Goal: Transaction & Acquisition: Download file/media

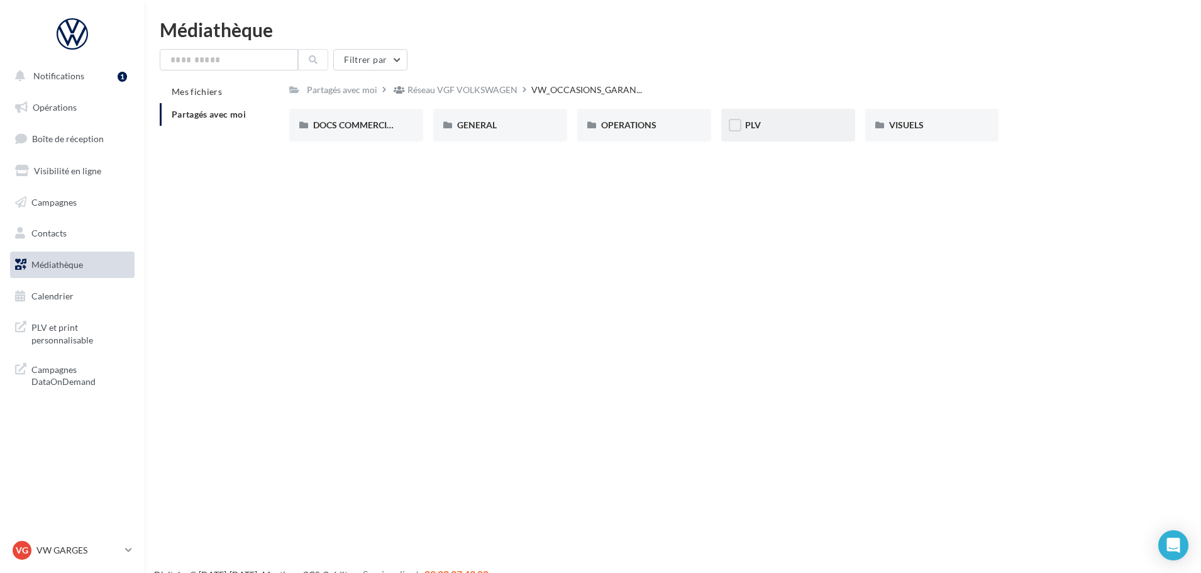
click at [768, 131] on div "PLV" at bounding box center [788, 125] width 86 height 13
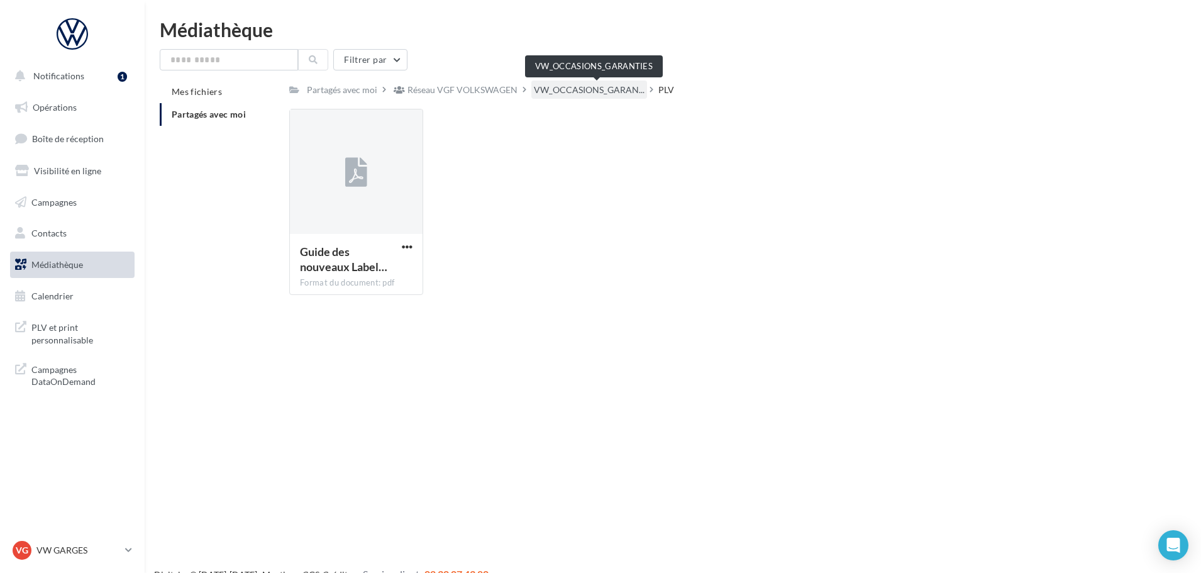
click at [624, 84] on span "VW_OCCASIONS_GARAN..." at bounding box center [589, 90] width 111 height 13
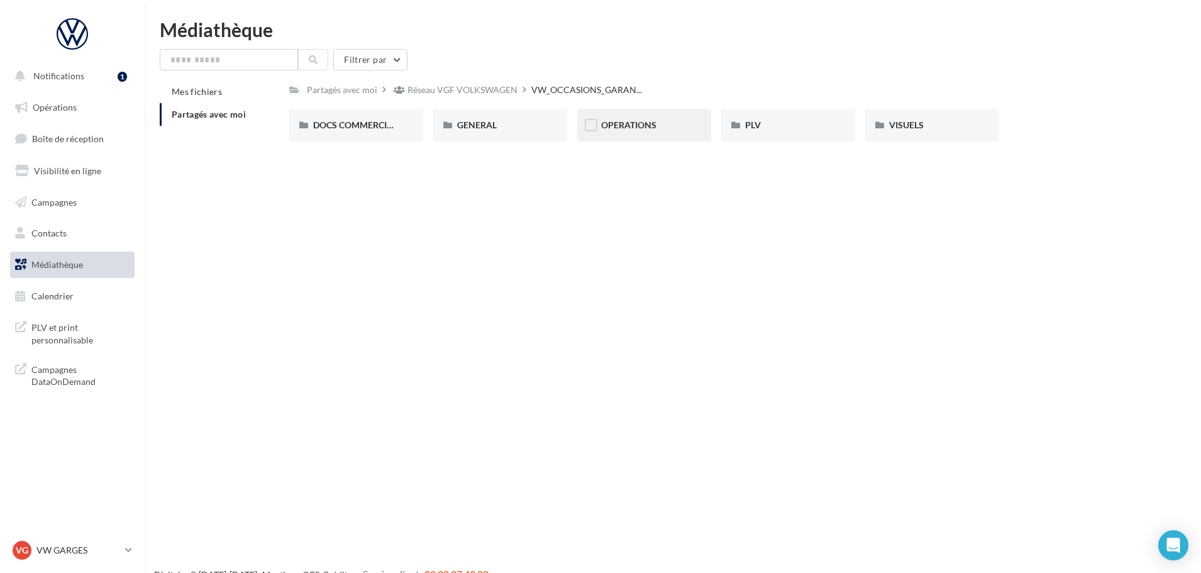
click at [651, 128] on span "OPERATIONS" at bounding box center [628, 124] width 55 height 11
click at [756, 123] on span "RS" at bounding box center [750, 124] width 11 height 11
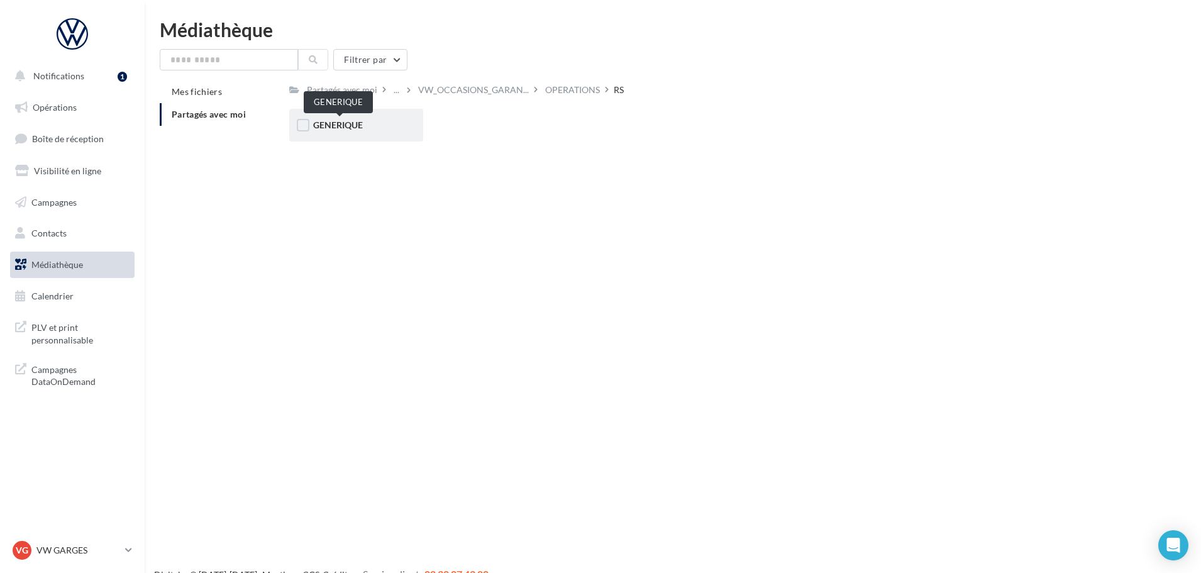
click at [346, 124] on span "GENERIQUE" at bounding box center [338, 124] width 50 height 11
click at [338, 120] on div "VW" at bounding box center [356, 125] width 86 height 13
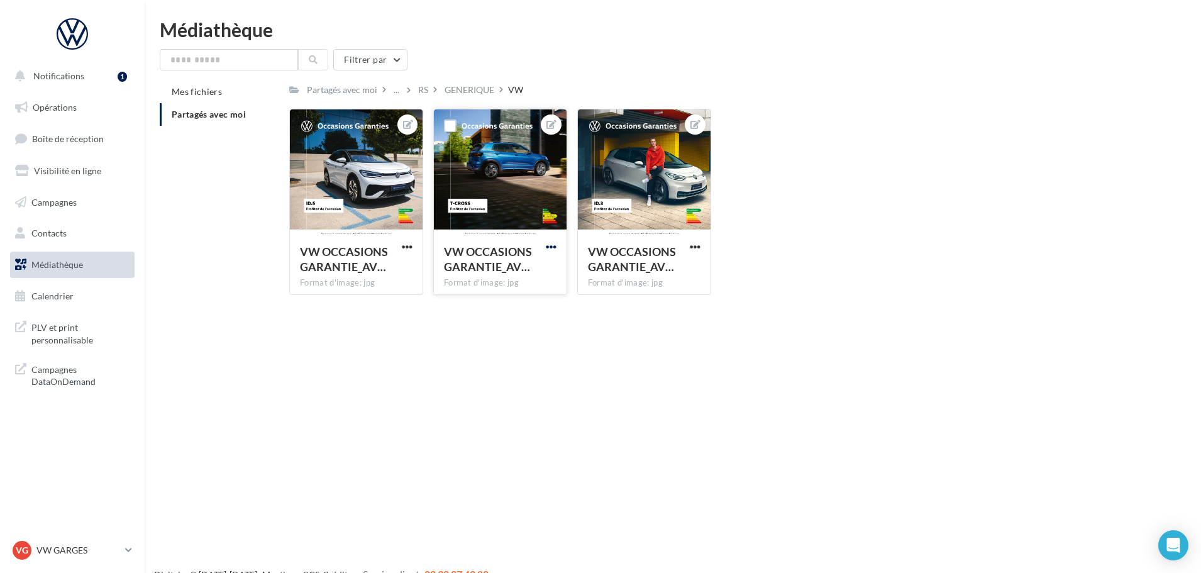
click at [553, 243] on span "button" at bounding box center [551, 246] width 11 height 11
click at [513, 306] on button "Télécharger" at bounding box center [492, 304] width 133 height 33
